Goal: Task Accomplishment & Management: Manage account settings

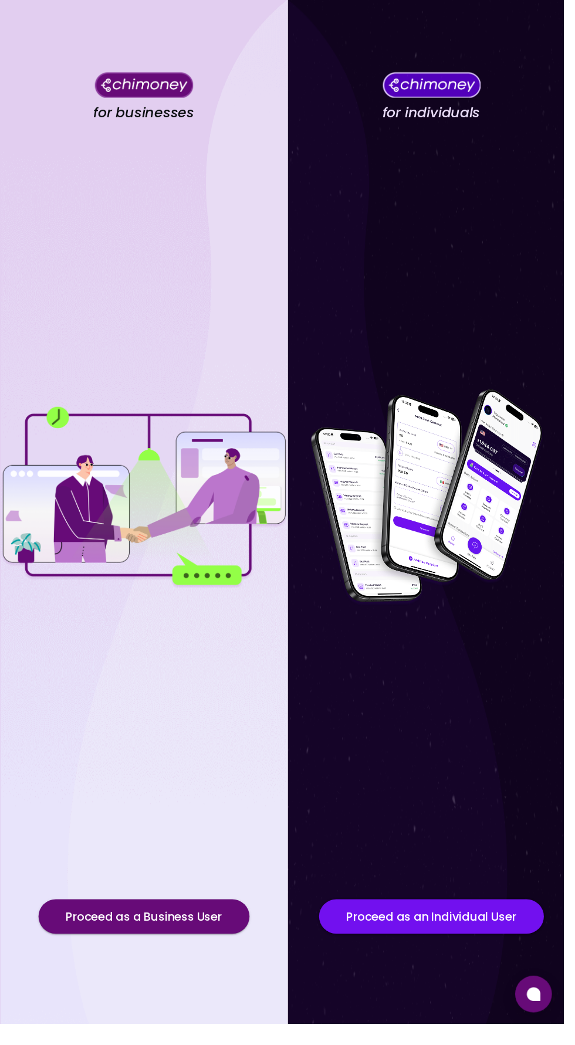
click at [573, 1028] on div "for individuals Proceed as an Individual User" at bounding box center [439, 522] width 293 height 1045
click at [551, 1022] on icon at bounding box center [544, 1015] width 14 height 14
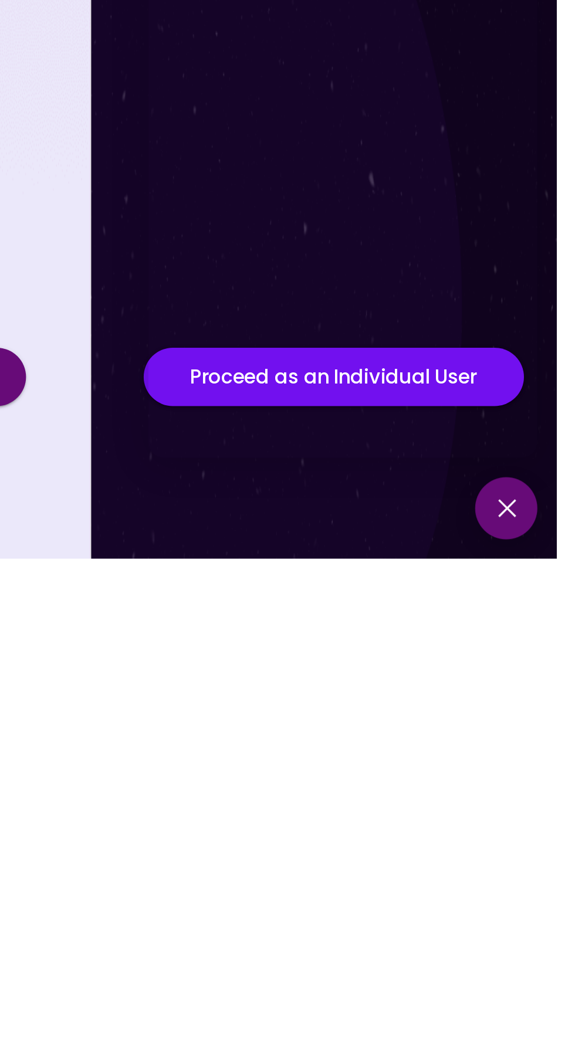
scroll to position [62, 0]
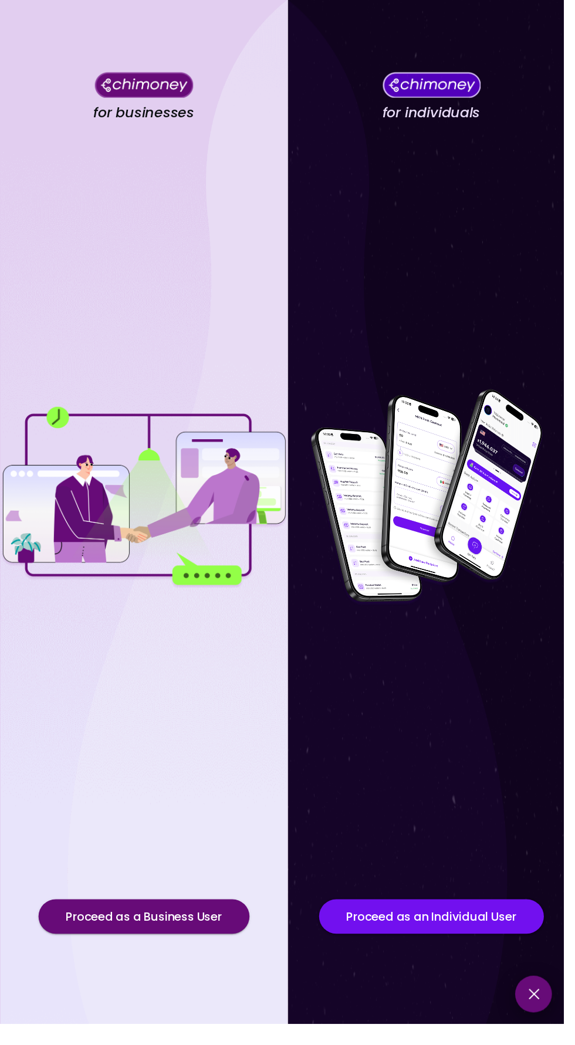
click at [556, 1033] on button at bounding box center [545, 1015] width 38 height 38
click at [551, 1022] on icon at bounding box center [544, 1015] width 14 height 14
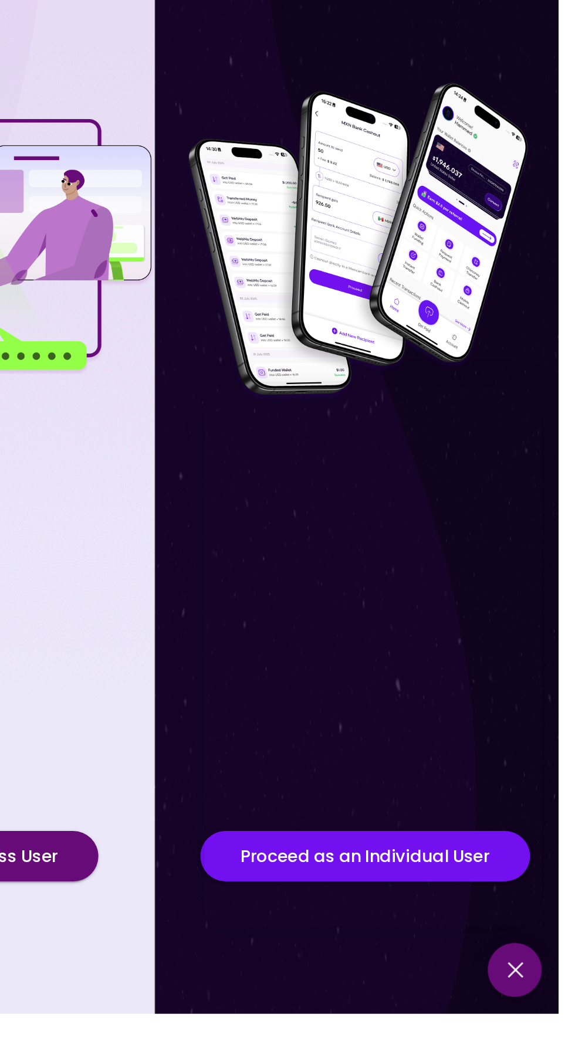
scroll to position [53, 0]
